Goal: Information Seeking & Learning: Learn about a topic

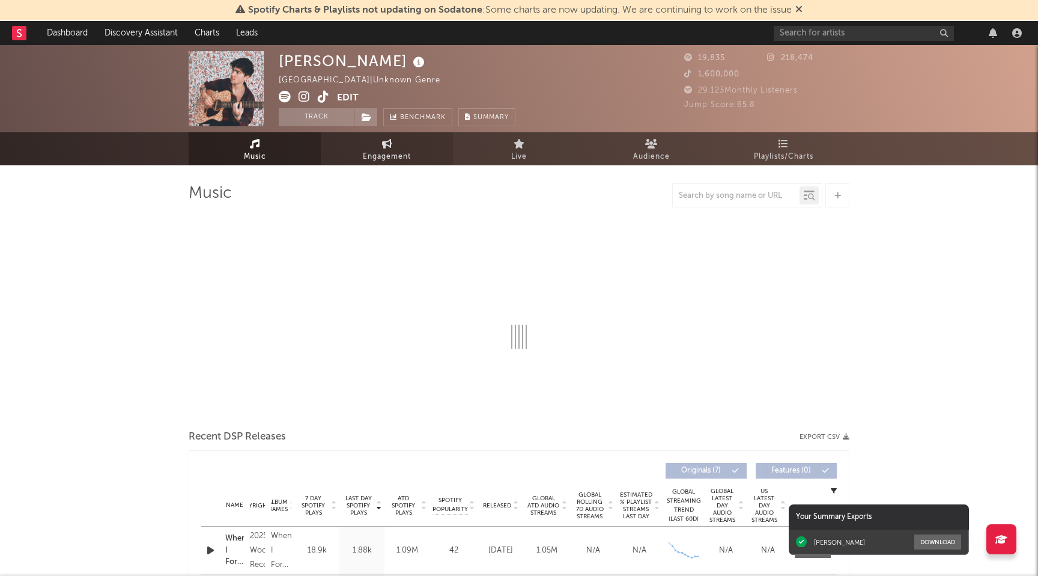
click at [372, 163] on span "Engagement" at bounding box center [387, 157] width 48 height 14
select select "1w"
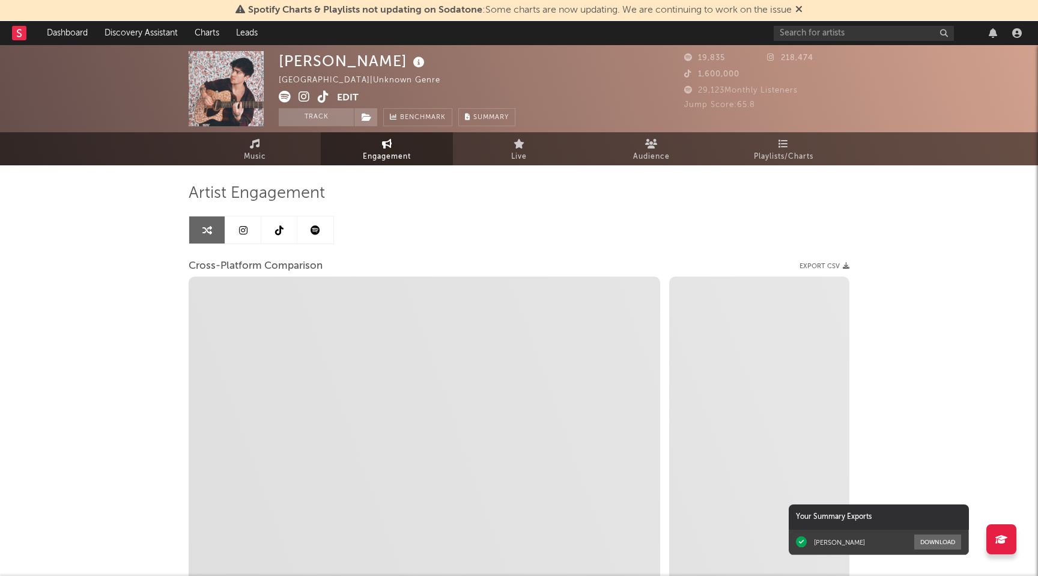
select select "1m"
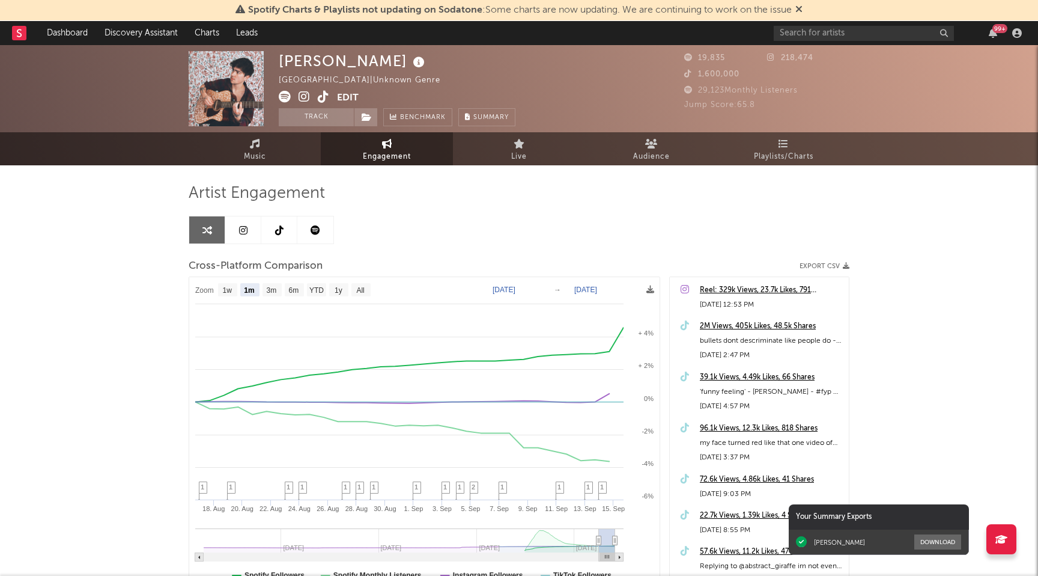
click at [721, 323] on div "2M Views, 405k Likes, 48.5k Shares" at bounding box center [771, 326] width 143 height 14
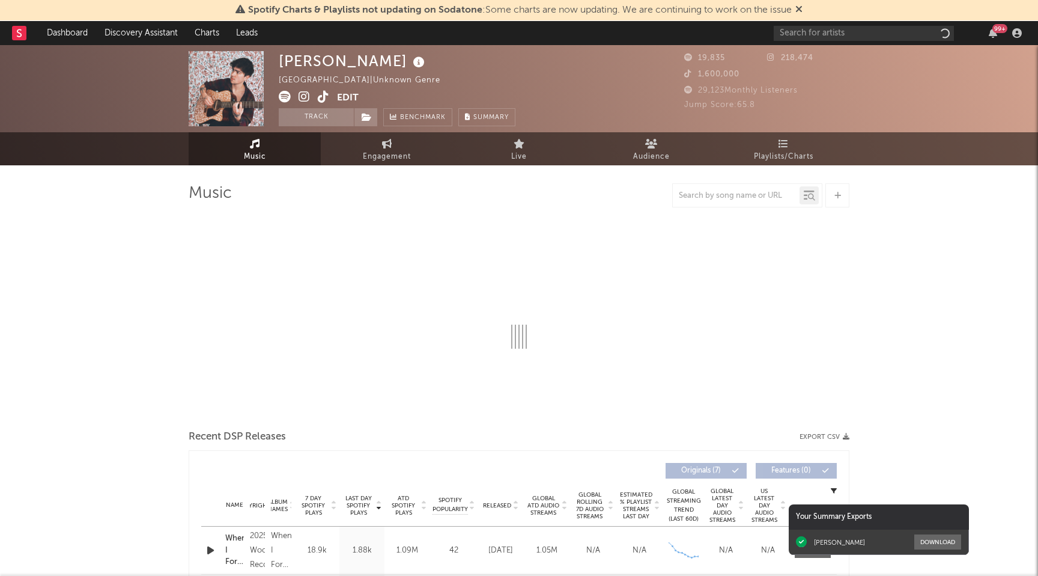
select select "1w"
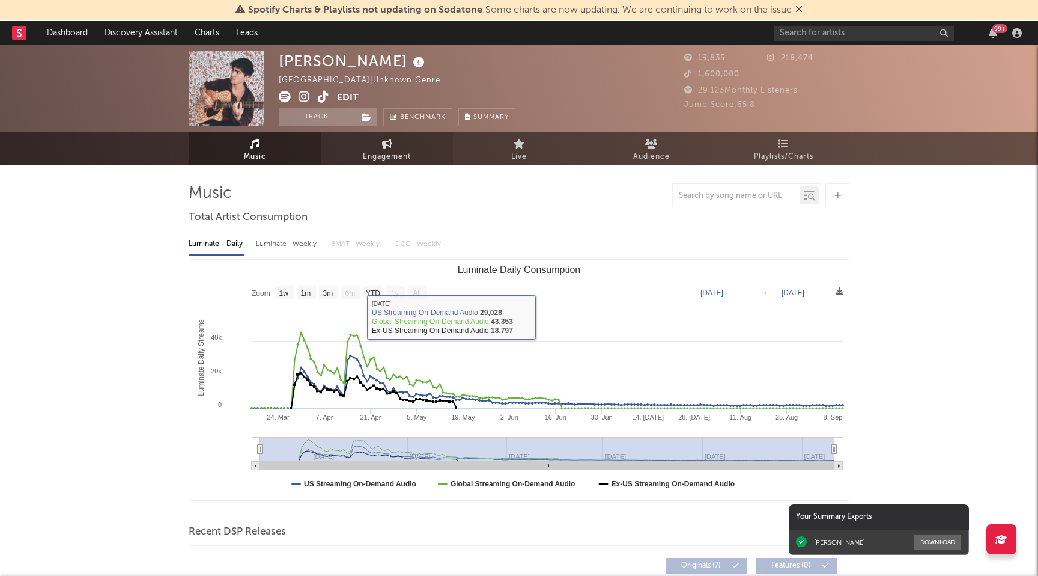
click at [388, 157] on span "Engagement" at bounding box center [387, 157] width 48 height 14
select select "1w"
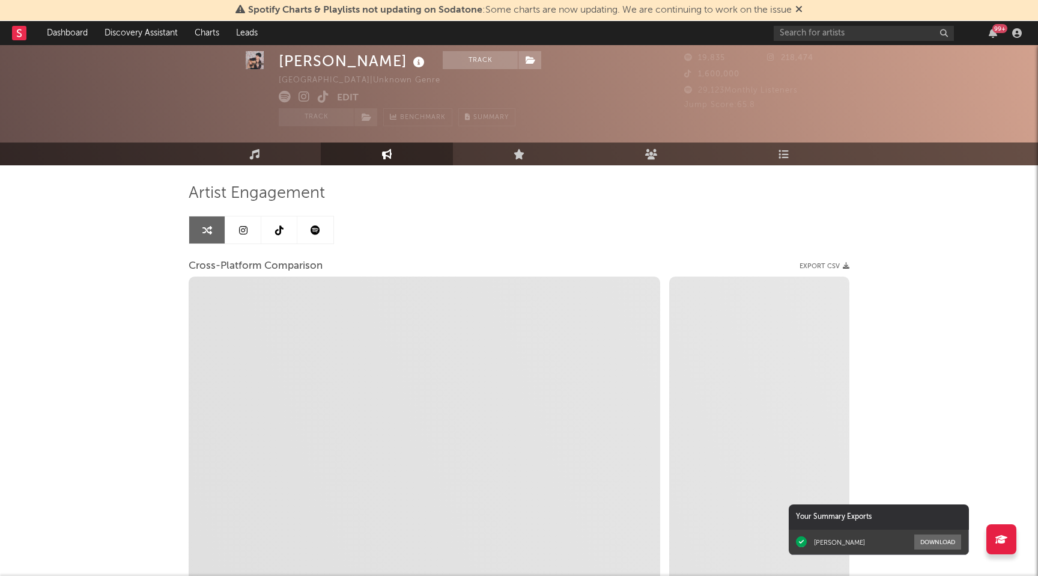
scroll to position [100, 0]
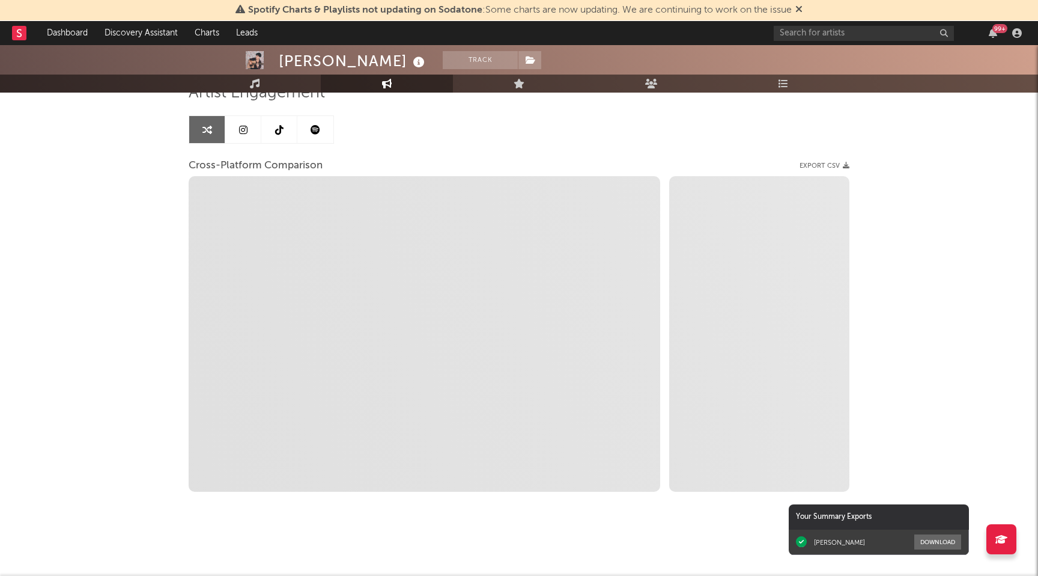
select select "1m"
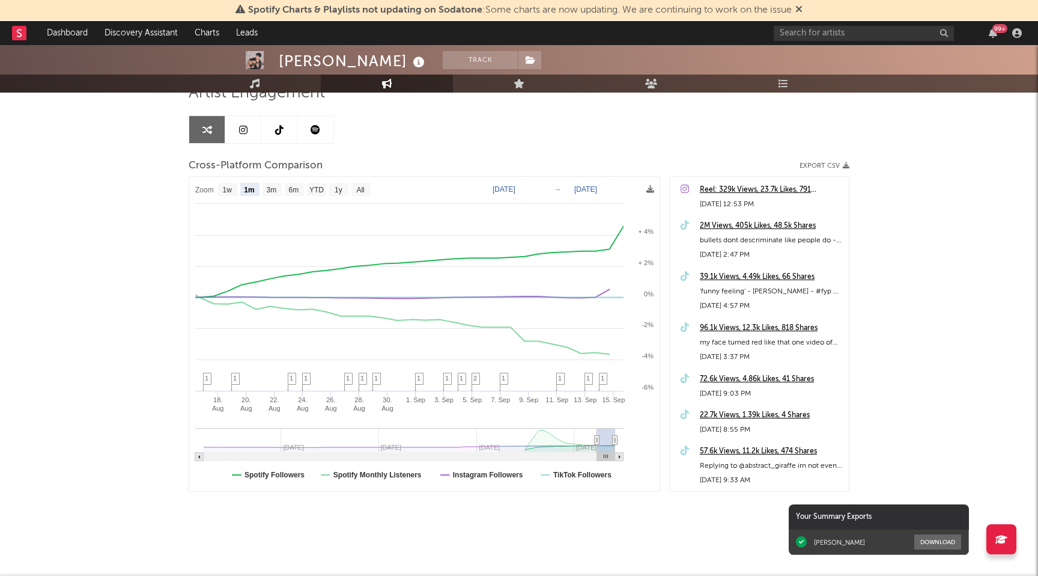
type input "2025-07-08"
select select "3m"
type input "2025-04-01"
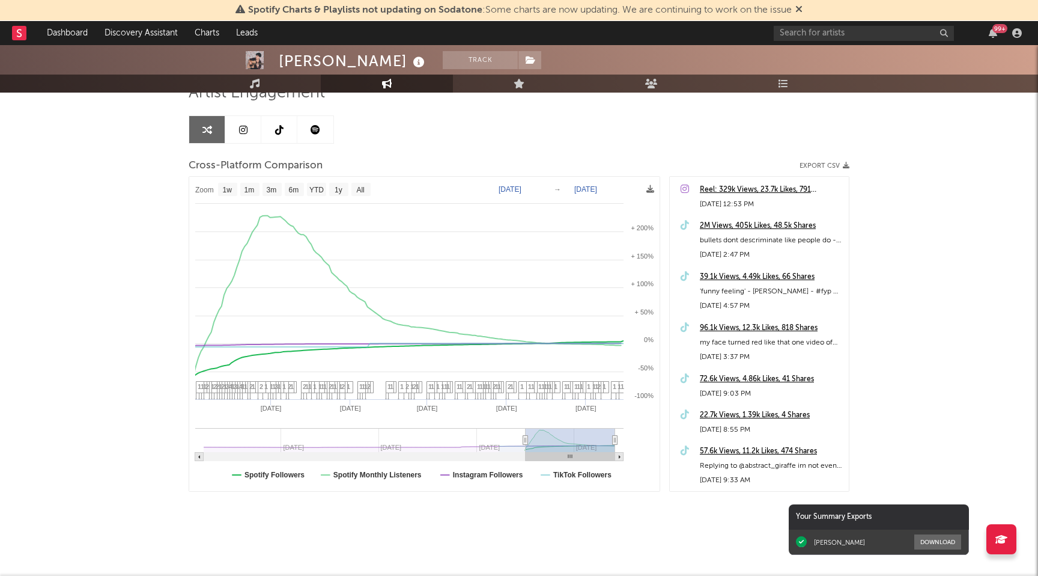
select select "6m"
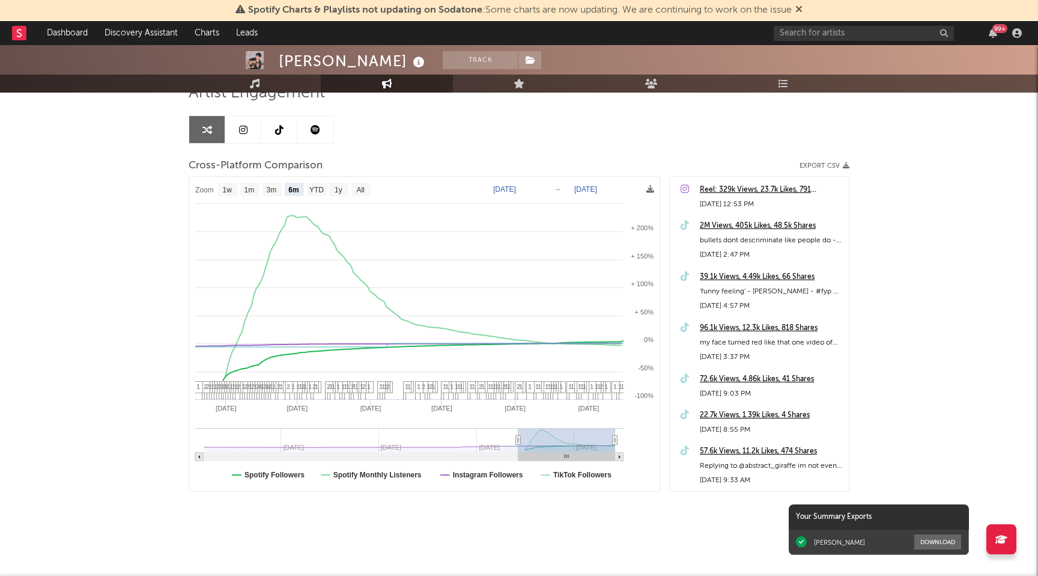
type input "2025-03-16"
drag, startPoint x: 599, startPoint y: 440, endPoint x: 517, endPoint y: 440, distance: 81.7
click at [517, 440] on icon at bounding box center [517, 440] width 5 height 9
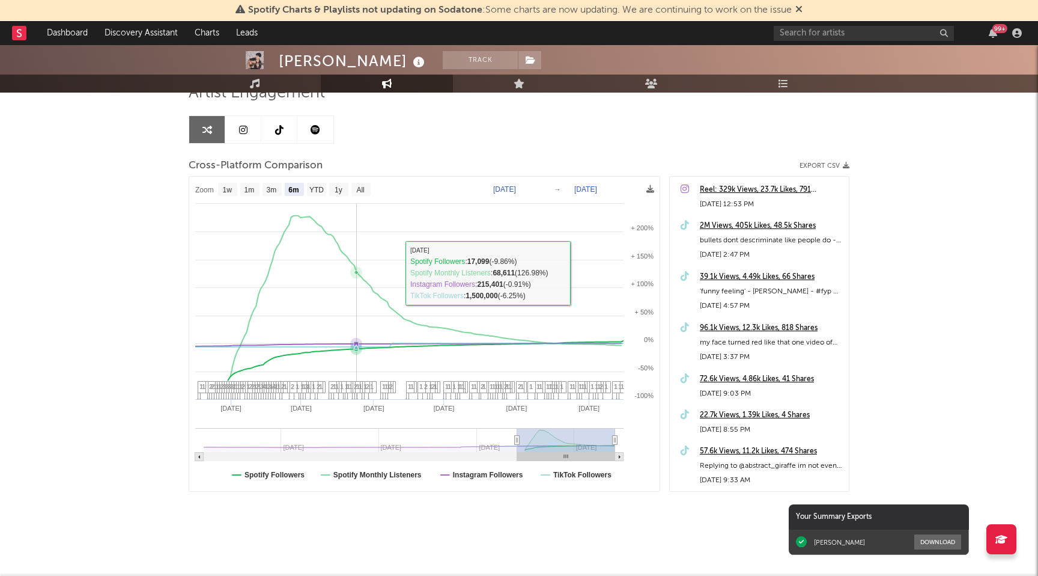
select select "6m"
